Goal: Navigation & Orientation: Find specific page/section

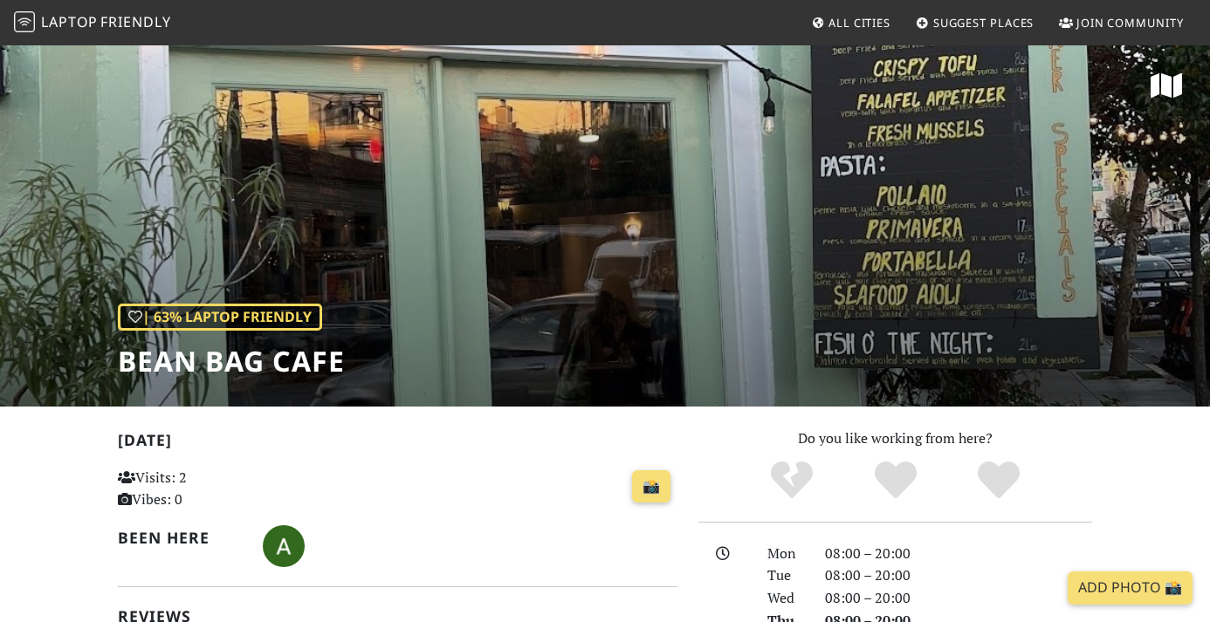
click at [823, 24] on link "All Cities" at bounding box center [850, 22] width 93 height 31
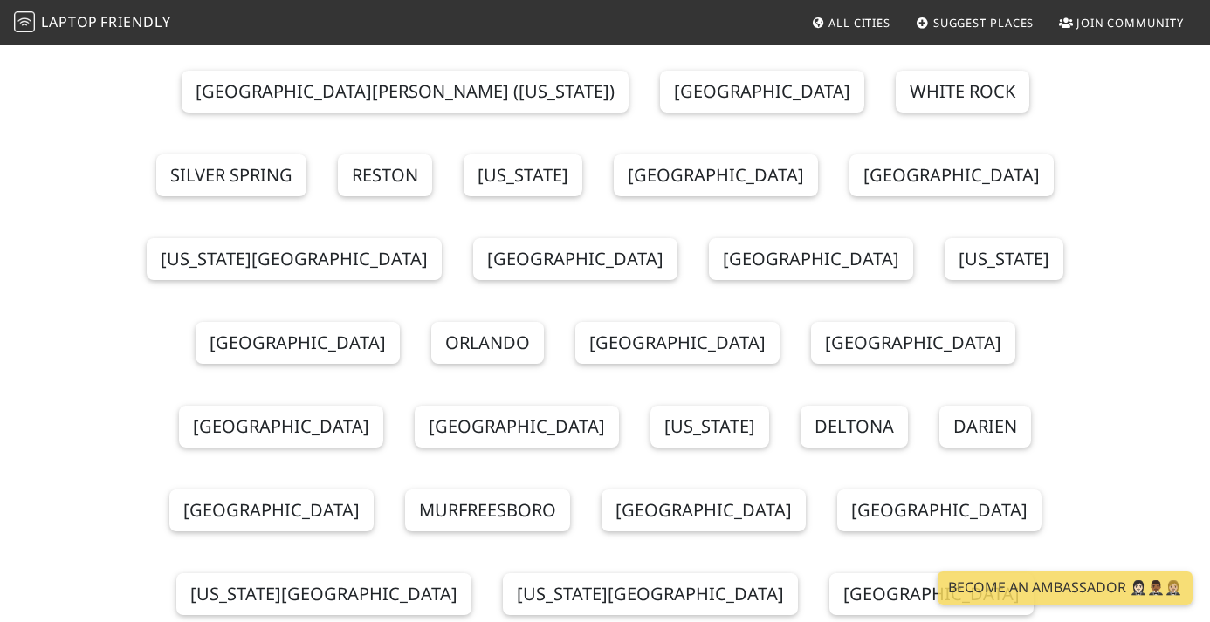
scroll to position [271, 0]
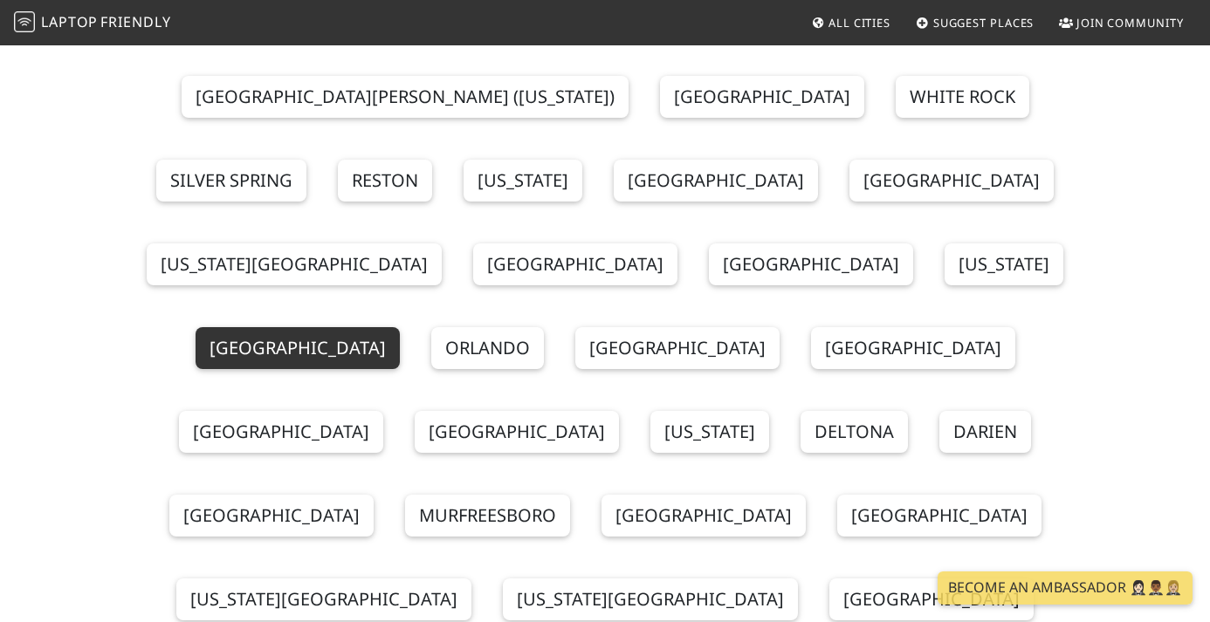
click at [400, 327] on link "[GEOGRAPHIC_DATA]" at bounding box center [298, 348] width 204 height 42
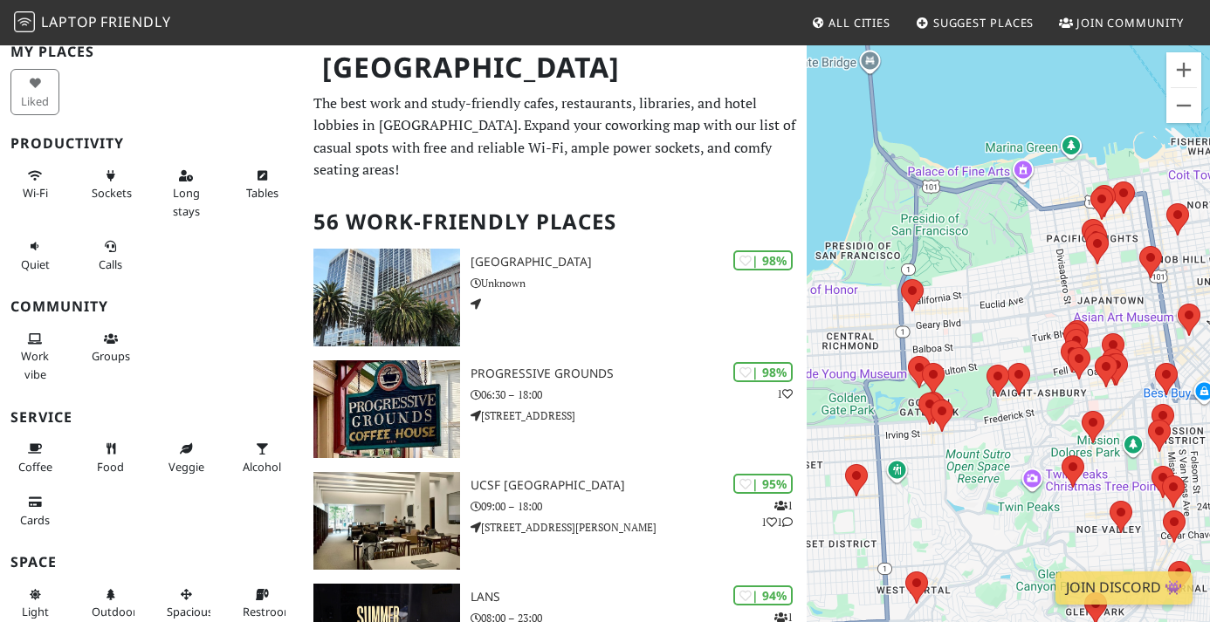
drag, startPoint x: 972, startPoint y: 217, endPoint x: 764, endPoint y: 6, distance: 295.7
click at [764, 6] on body "Laptop Friendly All Cities Suggest Places Join Community [GEOGRAPHIC_DATA] Filt…" at bounding box center [605, 311] width 1210 height 622
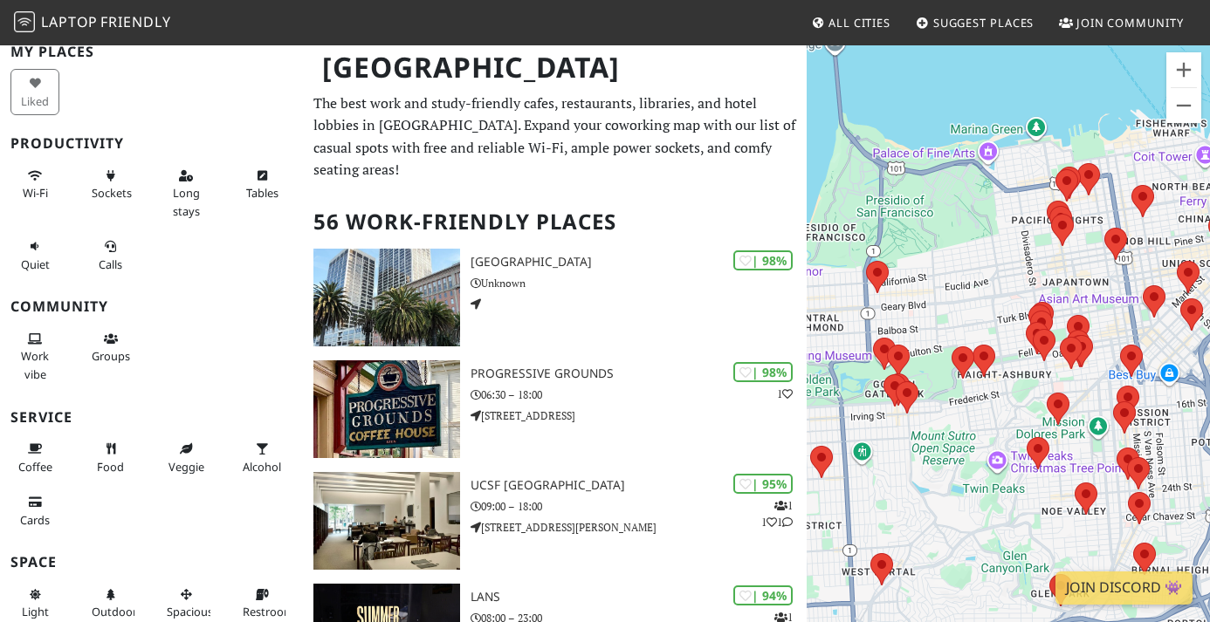
drag, startPoint x: 899, startPoint y: 142, endPoint x: 863, endPoint y: 136, distance: 36.3
click at [863, 136] on div at bounding box center [1008, 355] width 403 height 622
